Goal: Information Seeking & Learning: Learn about a topic

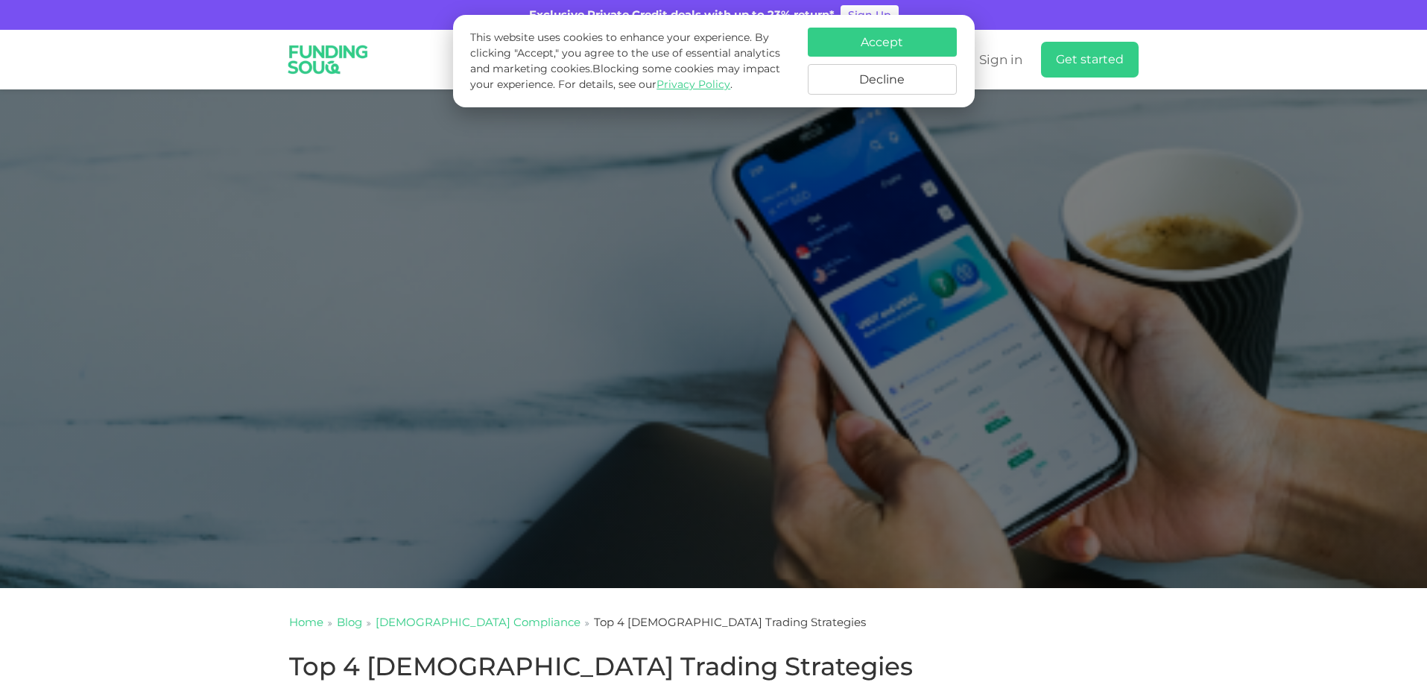
click at [895, 31] on button "Accept" at bounding box center [882, 42] width 149 height 29
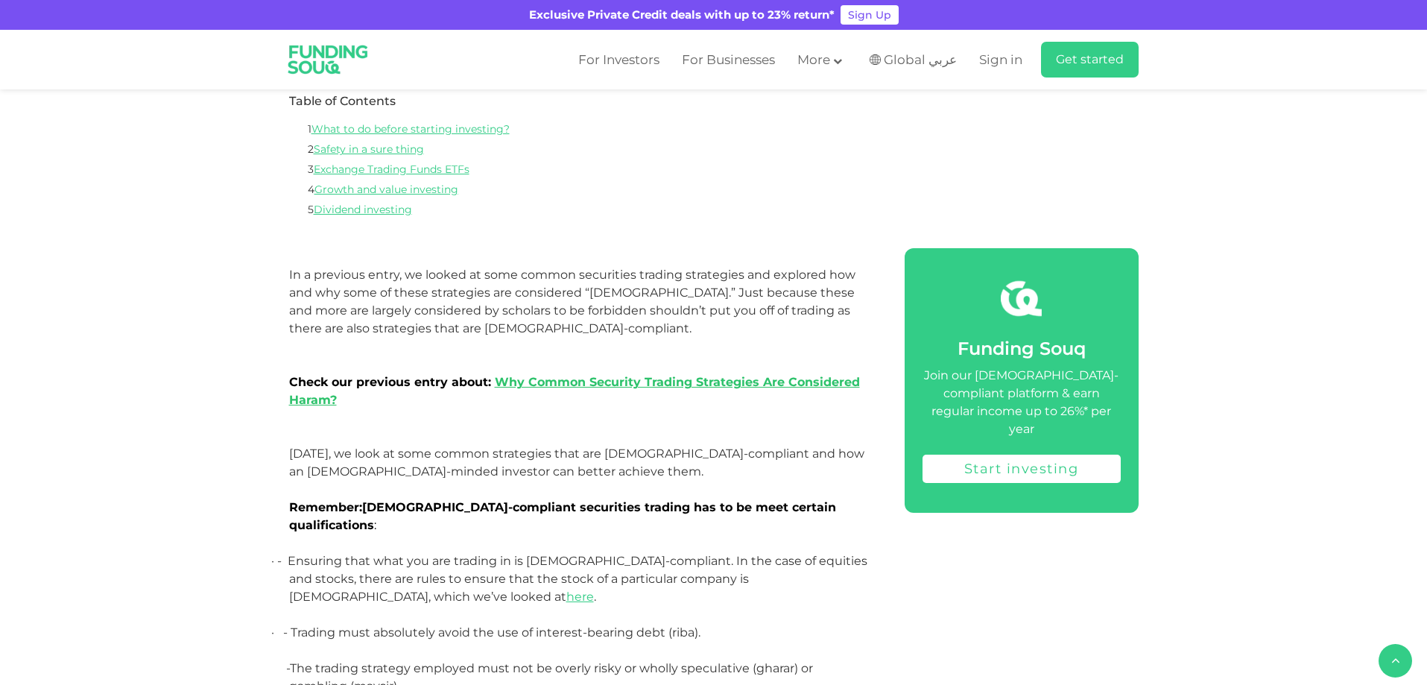
scroll to position [895, 0]
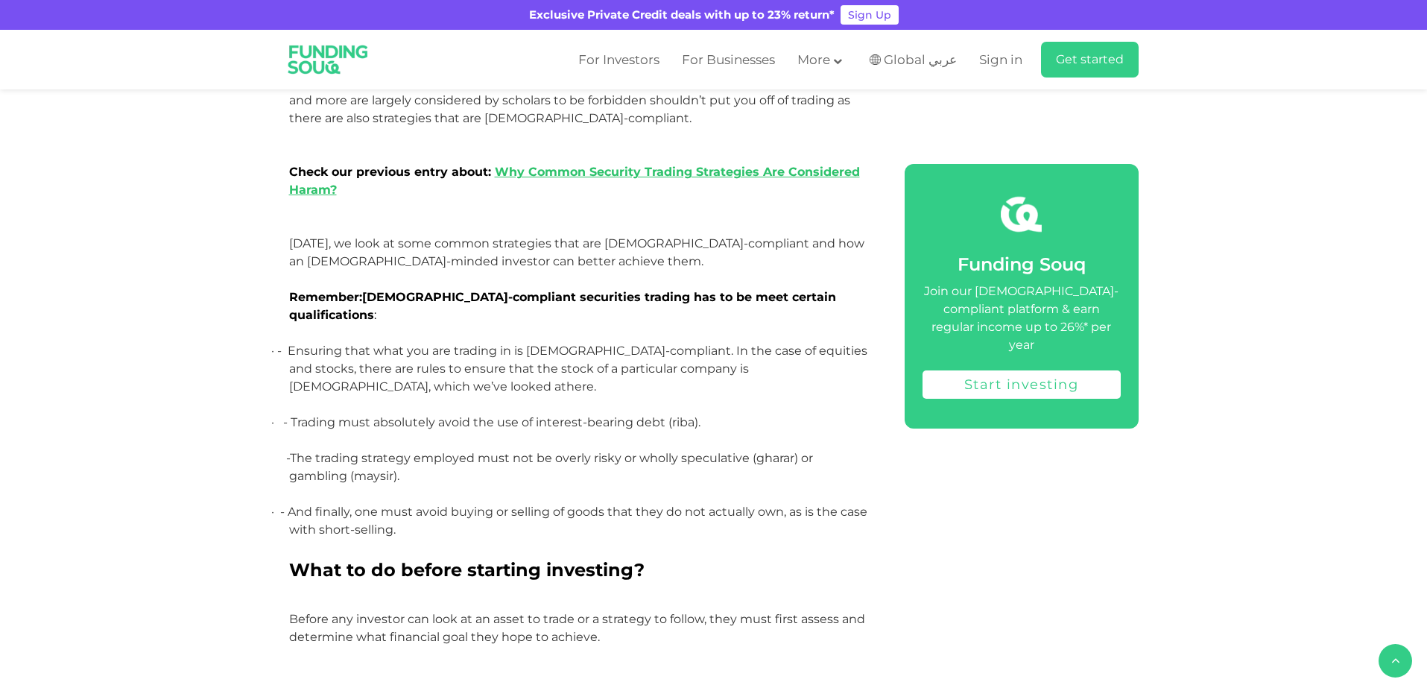
click at [567, 379] on span "here" at bounding box center [581, 386] width 28 height 14
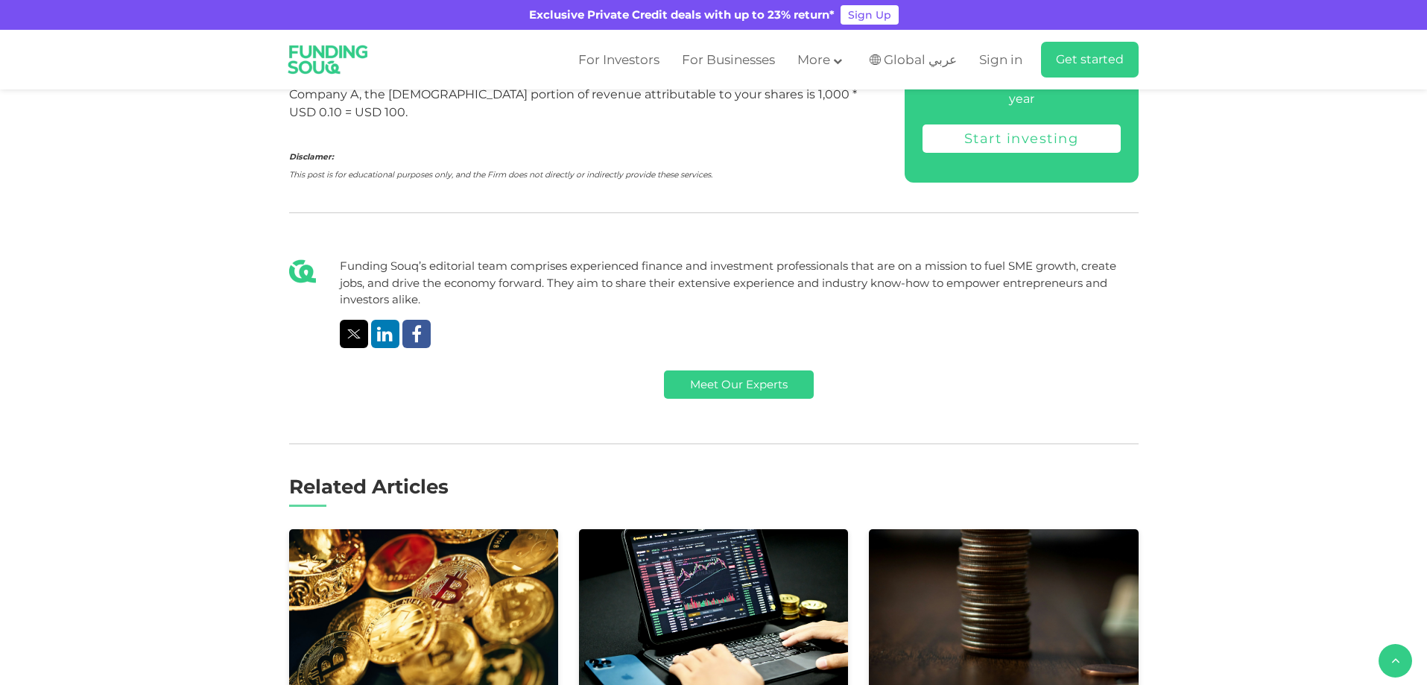
scroll to position [3131, 0]
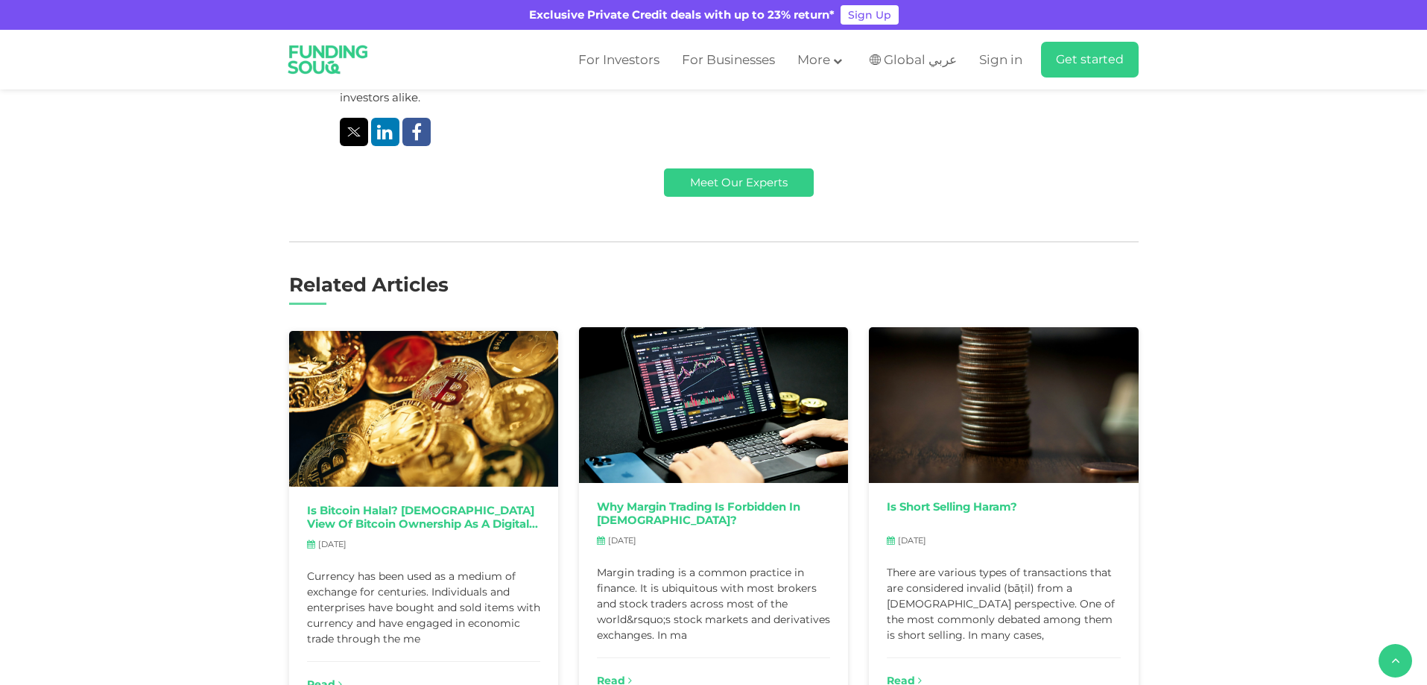
click at [461, 487] on div "Is Bitcoin Halal? Islamic view of bitcoin ownership as a digital asset Aug 08, …" at bounding box center [423, 599] width 269 height 224
click at [443, 505] on link "Is Bitcoin Halal? [DEMOGRAPHIC_DATA] view of bitcoin ownership as a digital ass…" at bounding box center [423, 518] width 233 height 26
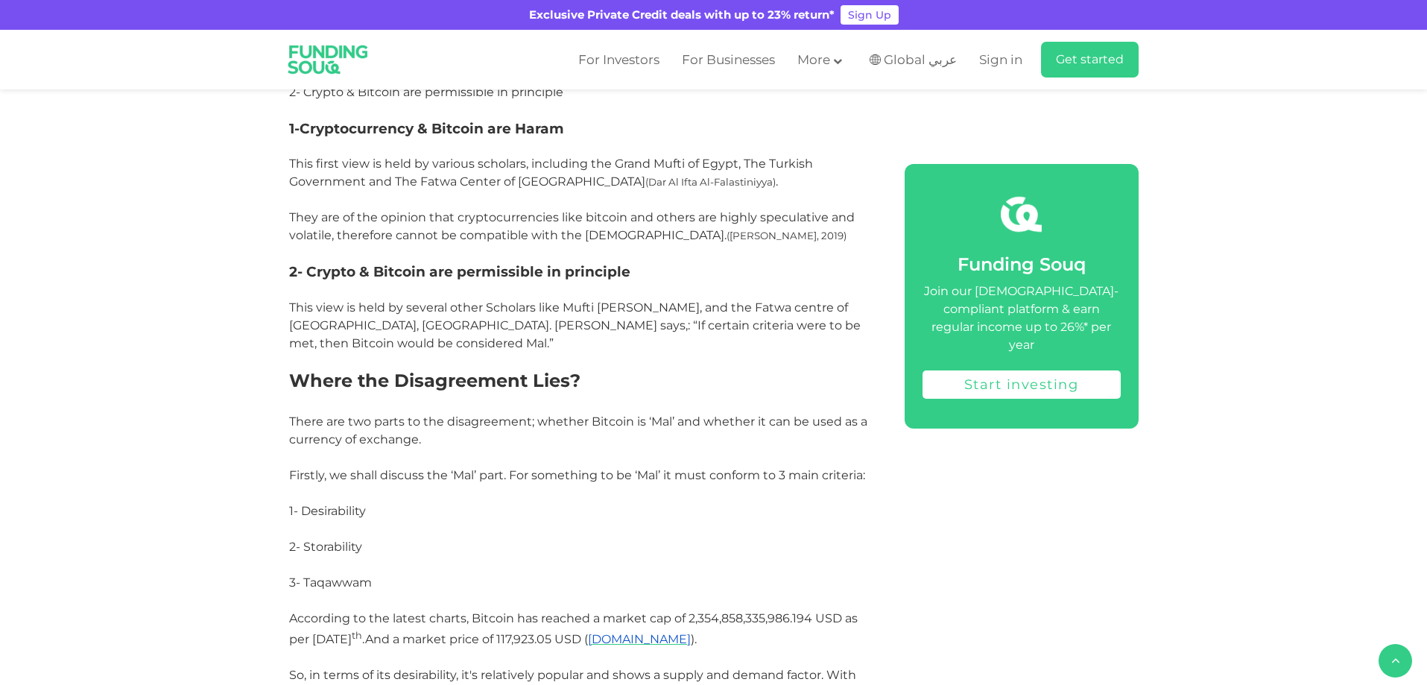
scroll to position [1789, 0]
